Goal: Information Seeking & Learning: Learn about a topic

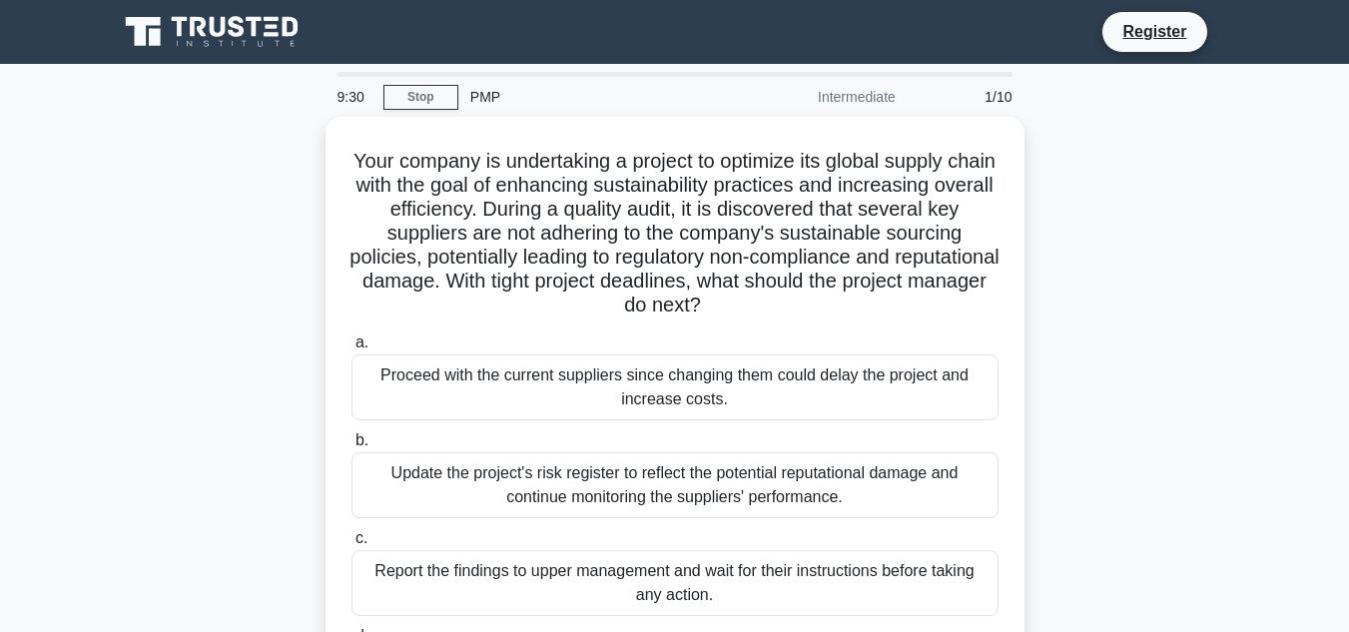
click at [195, 26] on icon at bounding box center [198, 27] width 16 height 20
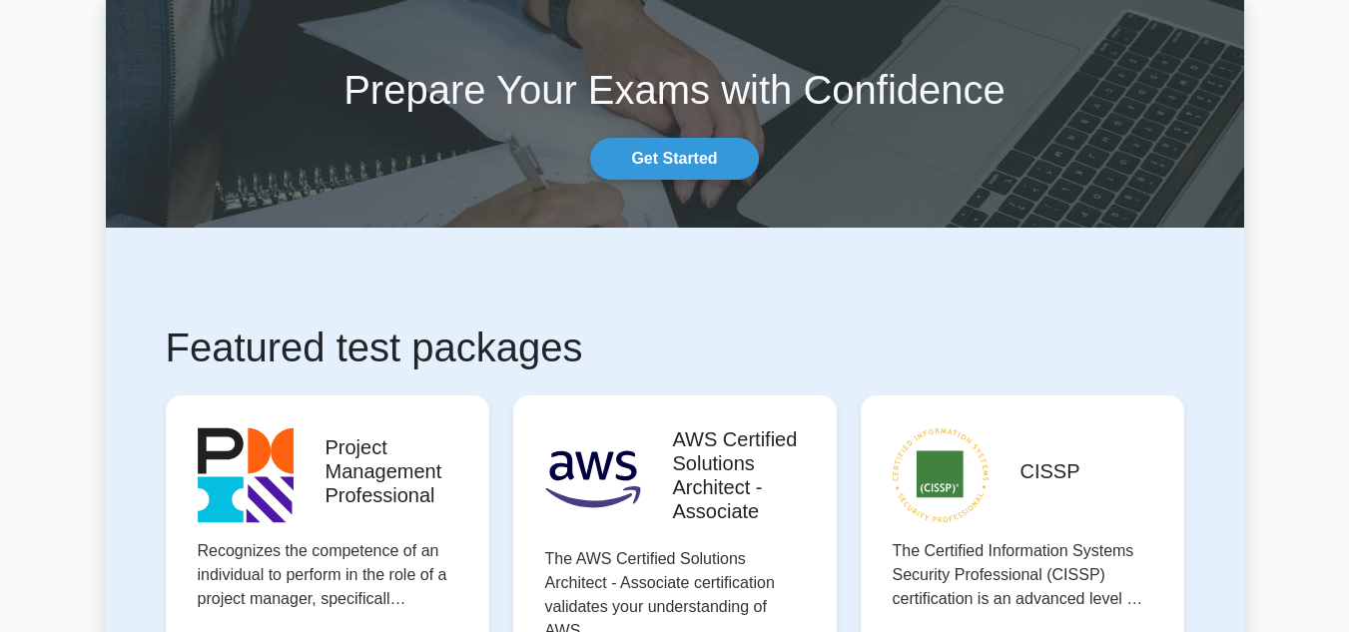
scroll to position [100, 0]
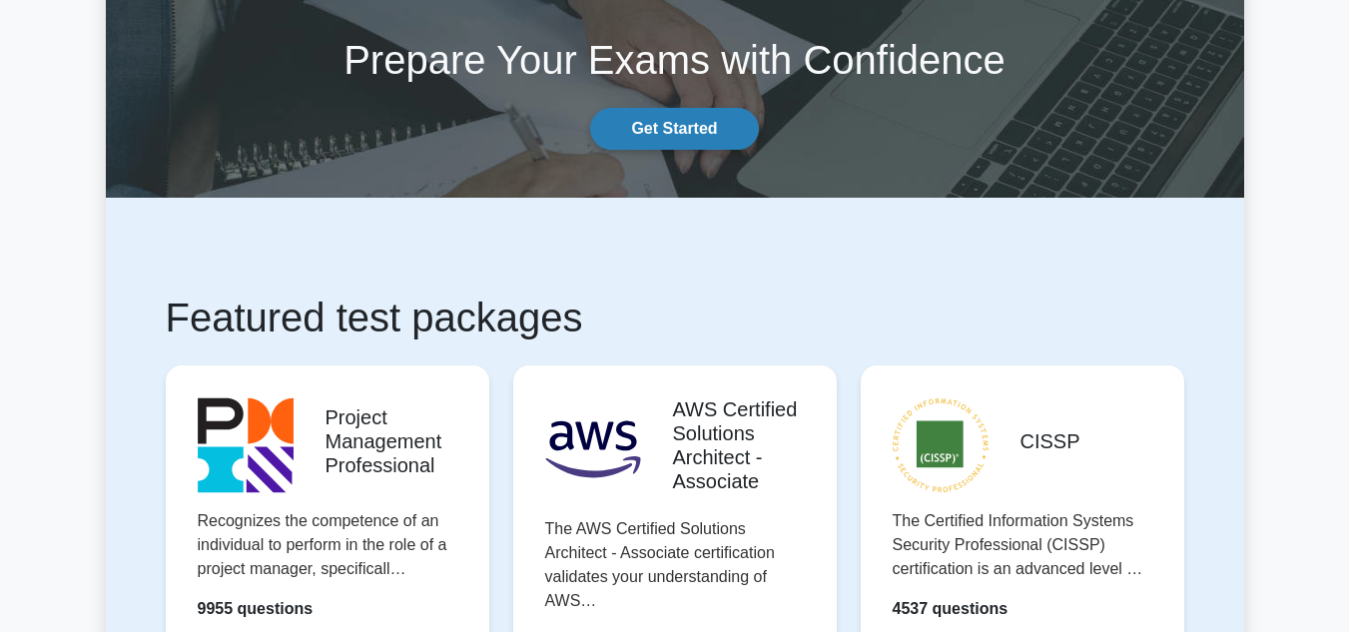
click at [676, 123] on link "Get Started" at bounding box center [674, 129] width 168 height 42
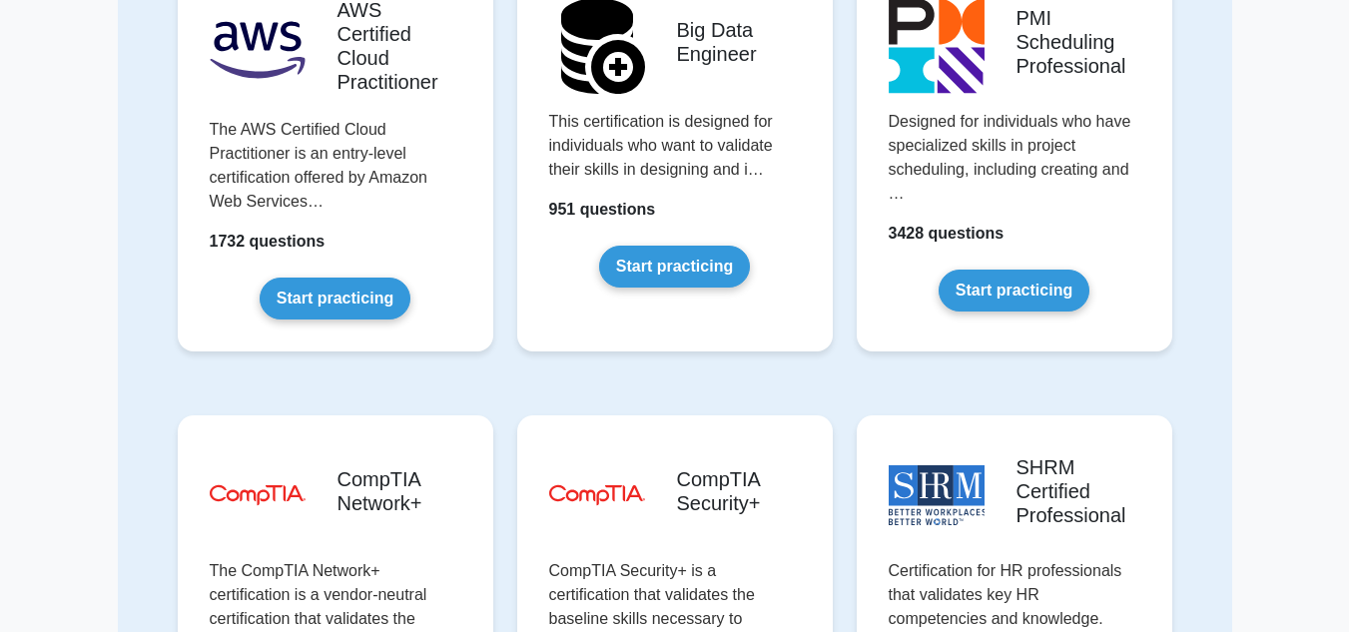
scroll to position [3395, 0]
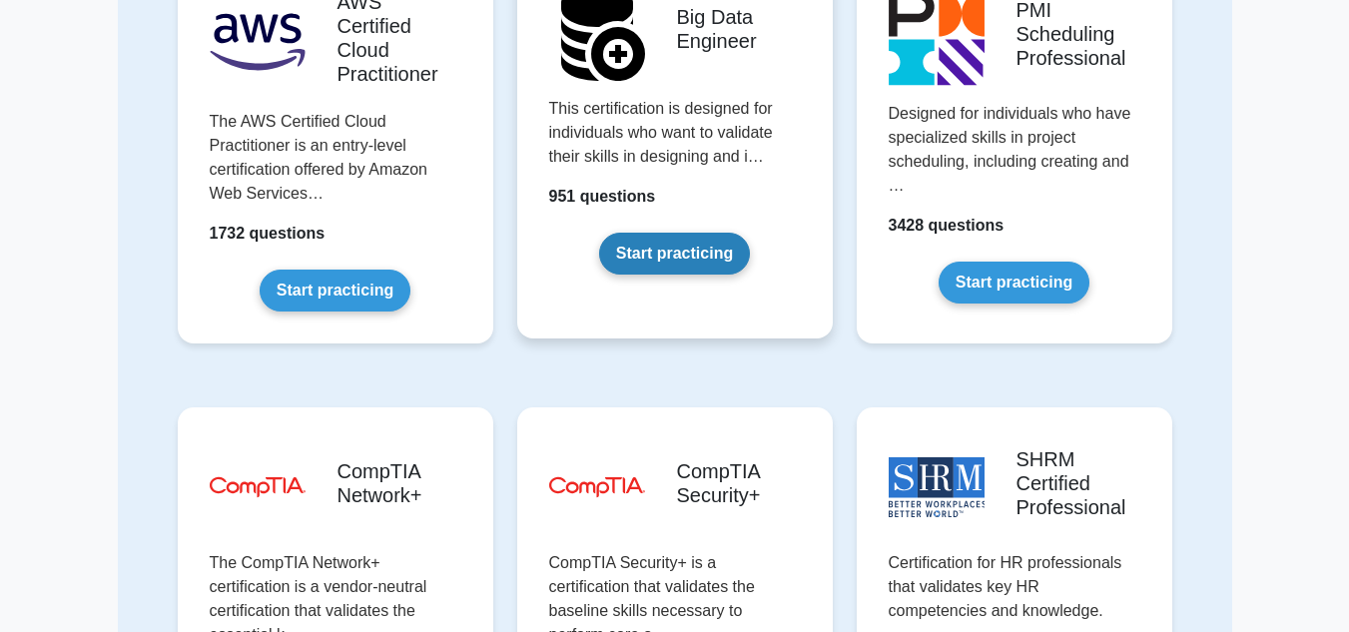
click at [674, 240] on link "Start practicing" at bounding box center [674, 254] width 151 height 42
